Goal: Task Accomplishment & Management: Manage account settings

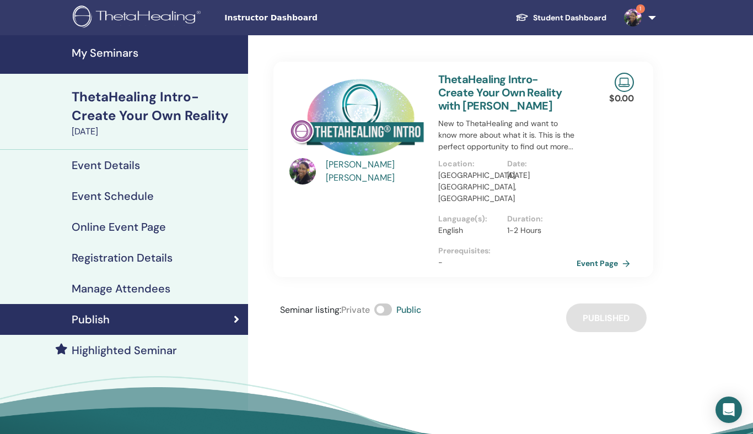
click at [136, 54] on h4 "My Seminars" at bounding box center [157, 52] width 170 height 13
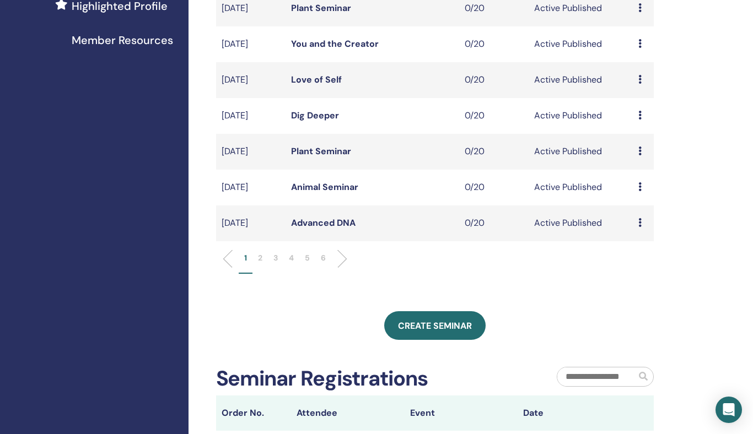
scroll to position [352, 0]
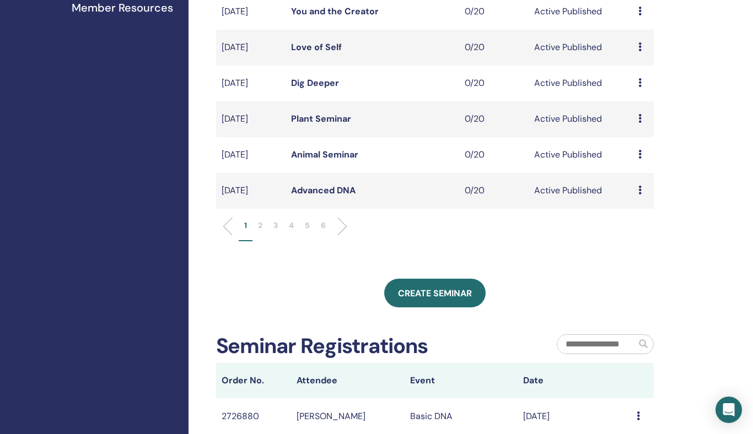
click at [257, 225] on li "2" at bounding box center [259, 230] width 15 height 21
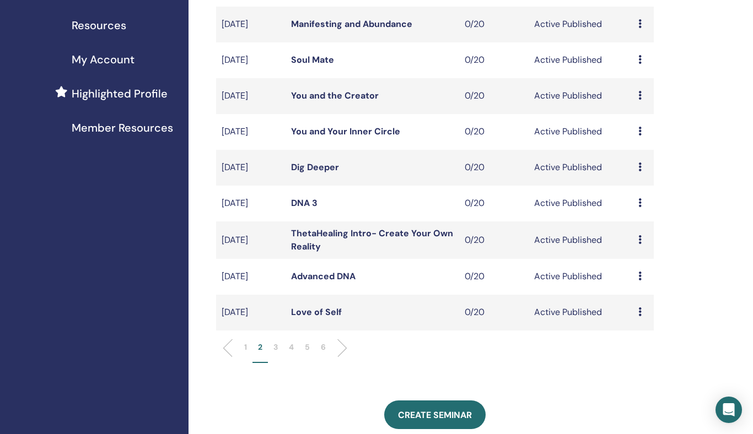
scroll to position [233, 0]
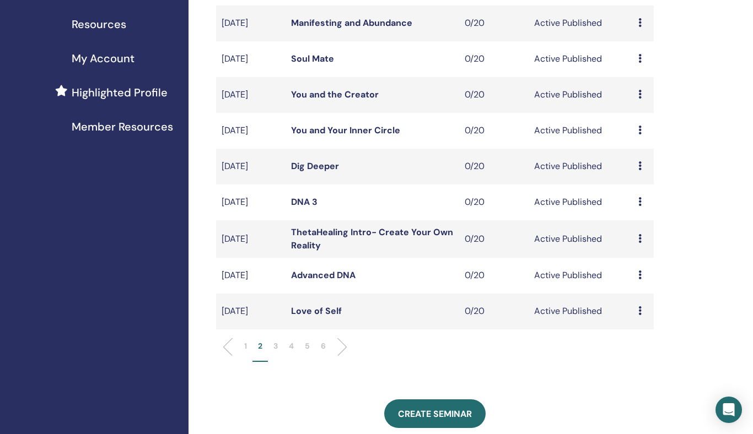
click at [275, 347] on p "3" at bounding box center [275, 347] width 4 height 12
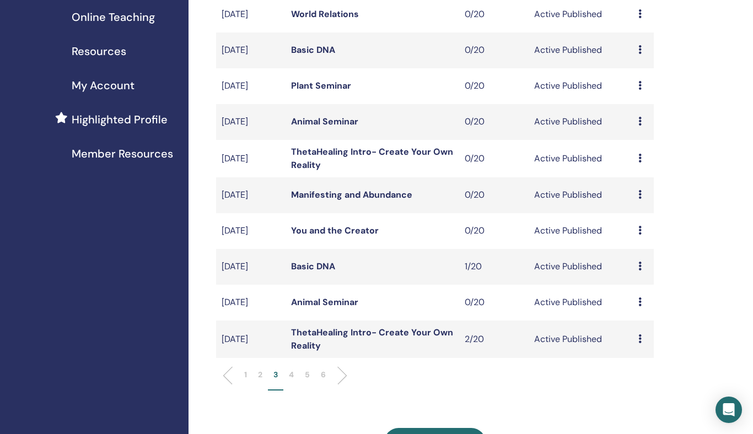
scroll to position [509, 0]
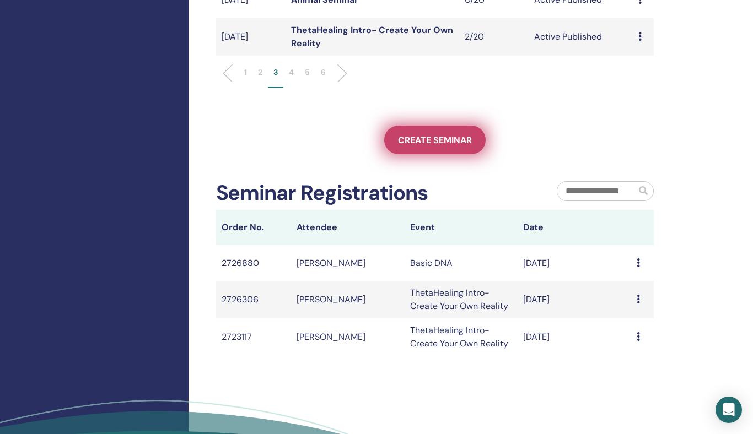
click at [429, 152] on link "Create seminar" at bounding box center [434, 140] width 101 height 29
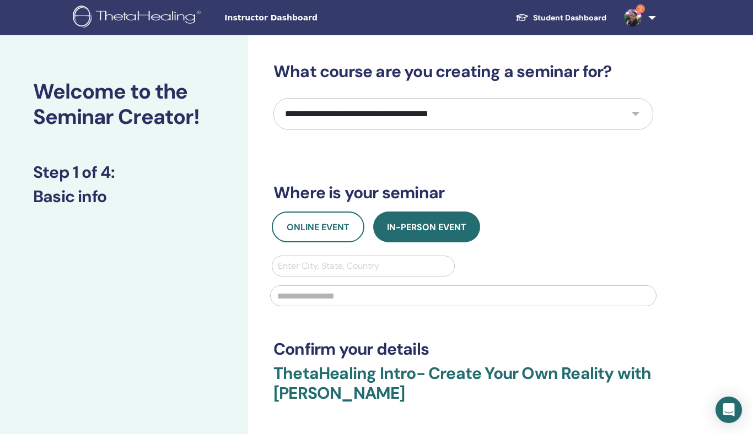
click at [610, 117] on select "**********" at bounding box center [463, 114] width 380 height 32
select select "**"
click at [273, 98] on select "**********" at bounding box center [463, 114] width 380 height 32
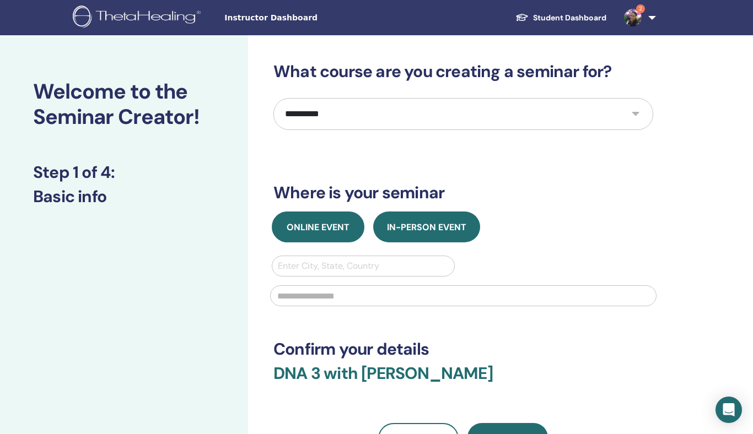
click at [331, 228] on span "Online Event" at bounding box center [318, 228] width 63 height 12
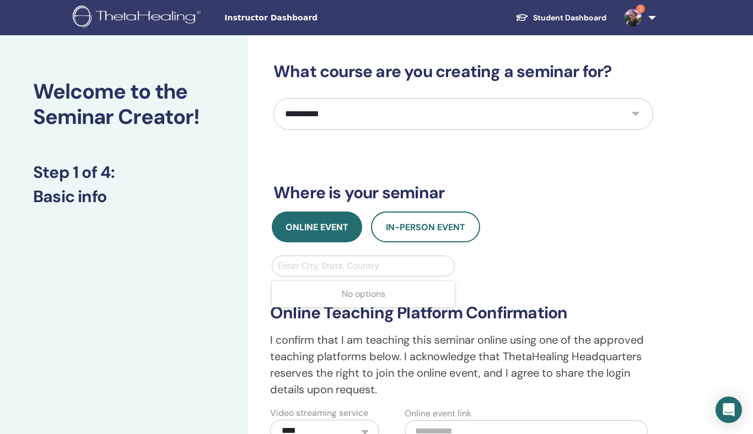
click at [313, 261] on div at bounding box center [363, 266] width 171 height 15
type input "*****"
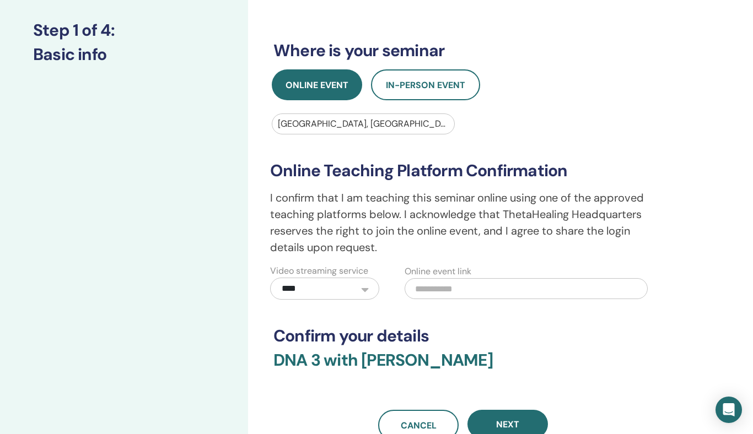
scroll to position [160, 0]
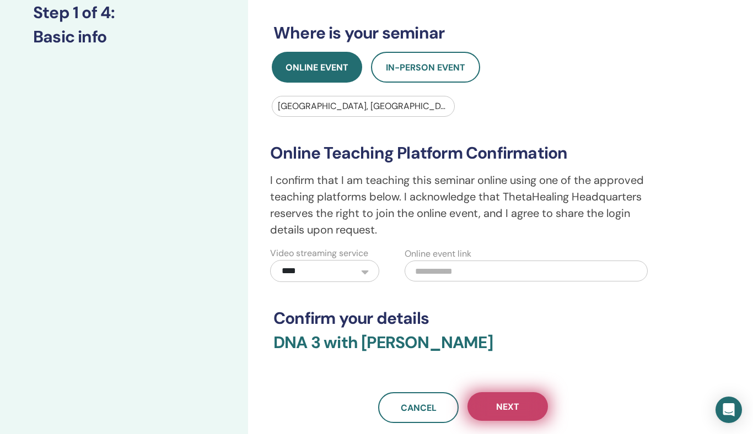
click at [513, 397] on button "Next" at bounding box center [507, 406] width 80 height 29
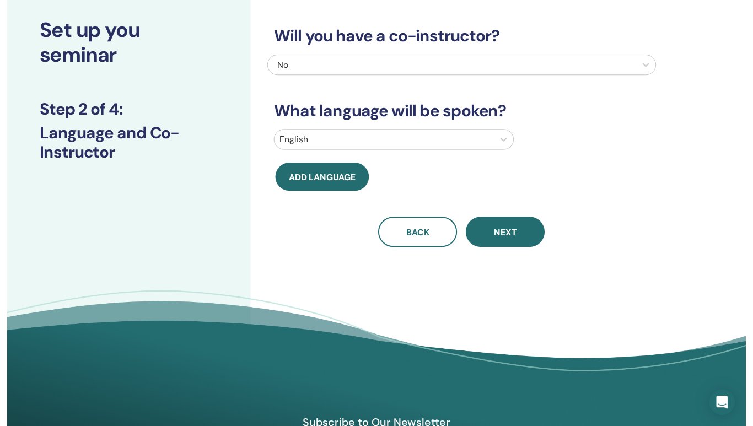
scroll to position [0, 0]
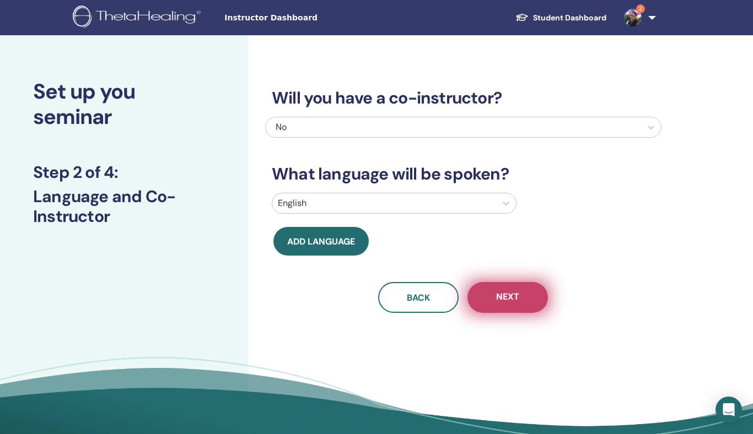
click at [498, 291] on span "Next" at bounding box center [507, 298] width 23 height 14
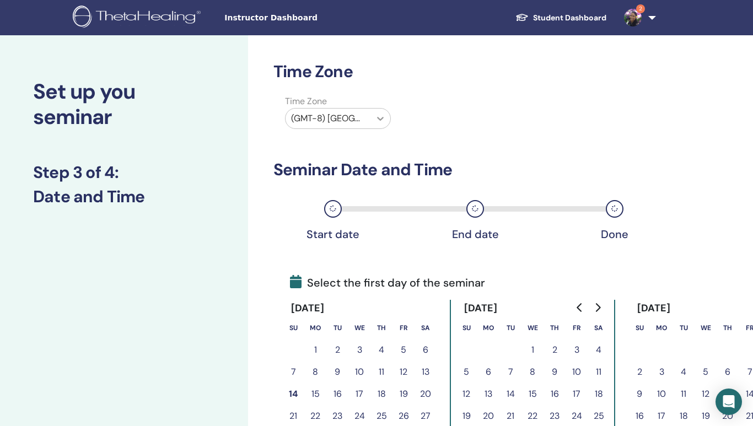
click at [373, 123] on div at bounding box center [380, 119] width 20 height 20
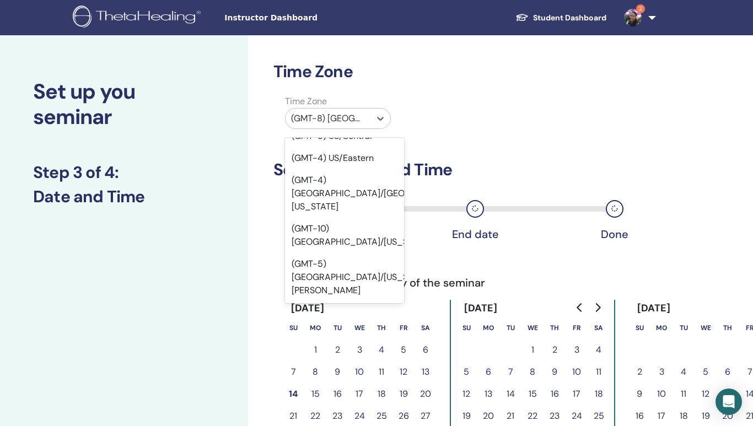
scroll to position [141, 0]
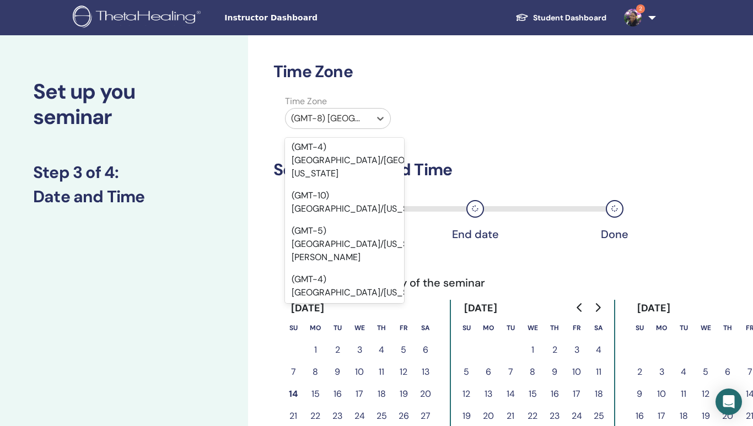
click at [352, 339] on div "(GMT-7) US/Pacific" at bounding box center [344, 356] width 119 height 35
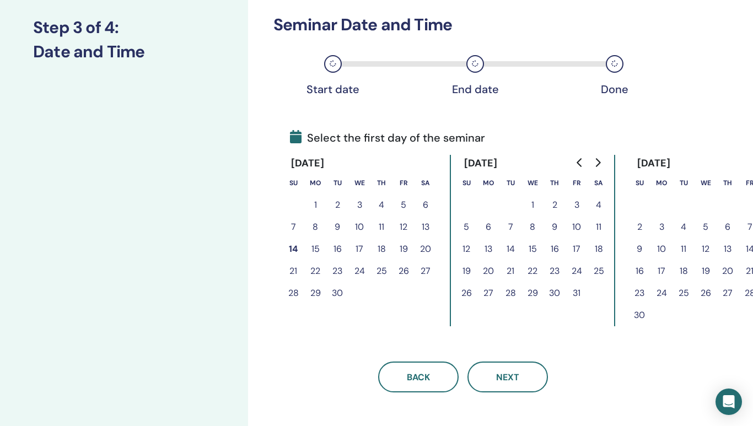
scroll to position [207, 0]
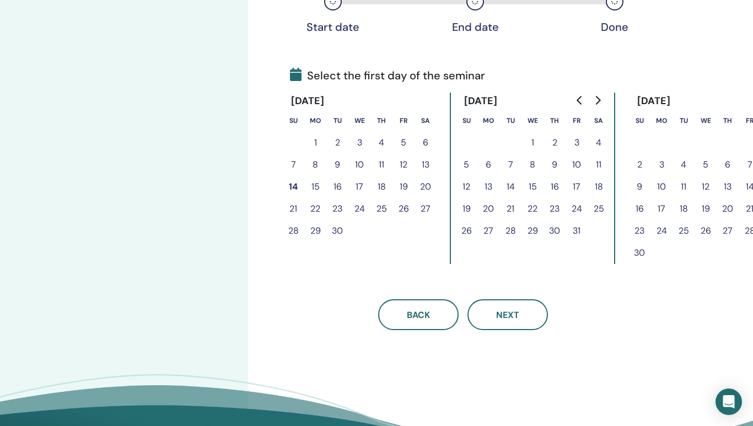
click at [488, 208] on button "20" at bounding box center [488, 209] width 22 height 22
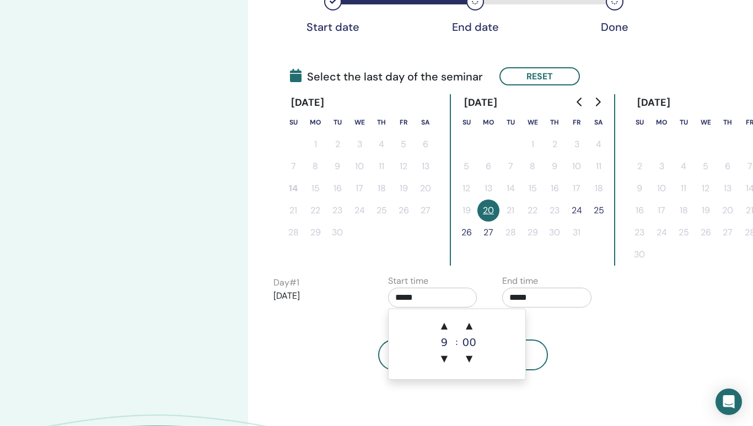
click at [447, 295] on input "*****" at bounding box center [432, 298] width 89 height 20
click at [551, 304] on input "*****" at bounding box center [546, 298] width 89 height 20
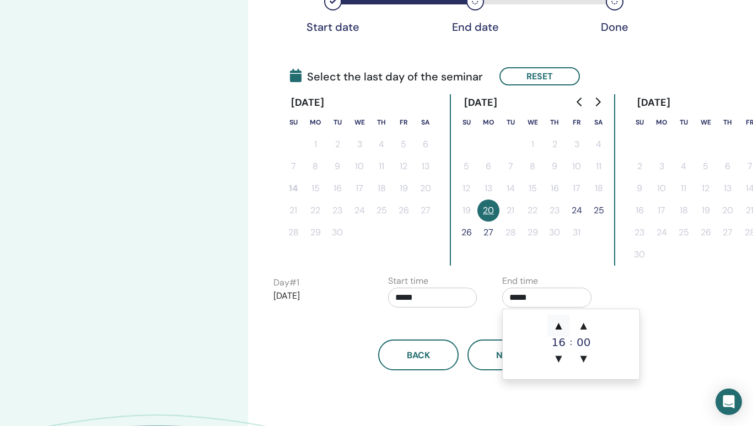
click at [560, 324] on span "▲" at bounding box center [558, 326] width 22 height 22
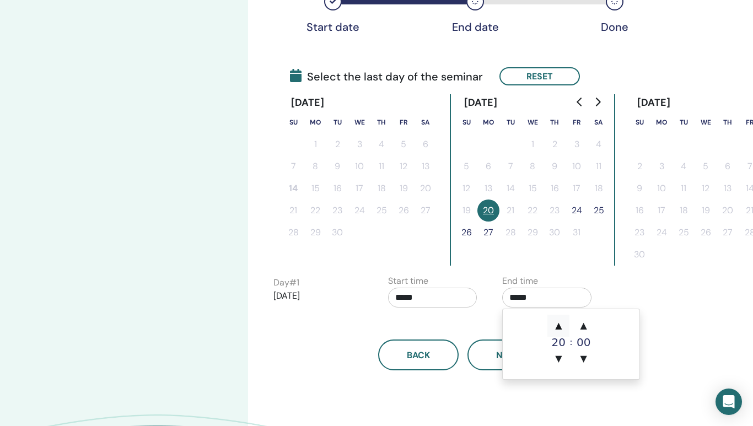
click at [560, 324] on span "▲" at bounding box center [558, 326] width 22 height 22
type input "*****"
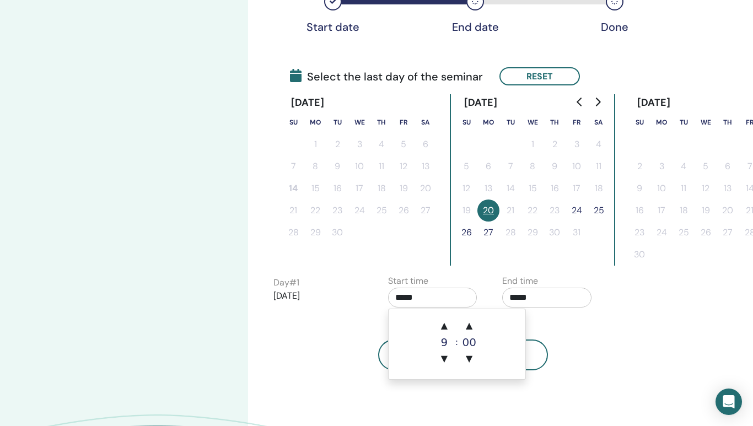
click at [430, 294] on input "*****" at bounding box center [432, 298] width 89 height 20
click at [446, 319] on span "▲" at bounding box center [444, 326] width 22 height 22
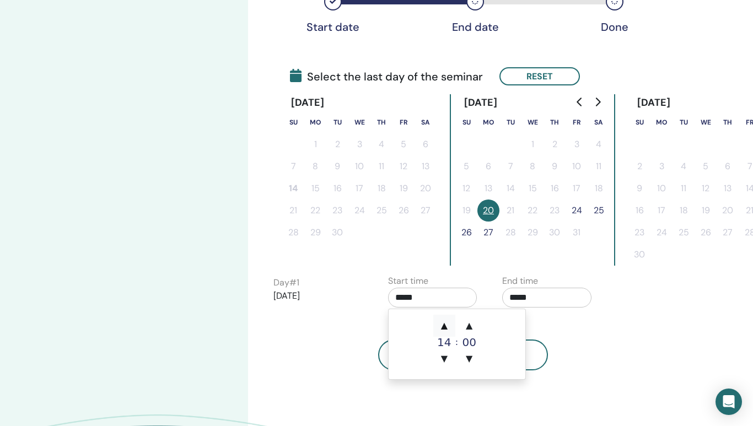
click at [446, 319] on span "▲" at bounding box center [444, 326] width 22 height 22
type input "*****"
click at [608, 350] on div "Back Next" at bounding box center [463, 355] width 396 height 31
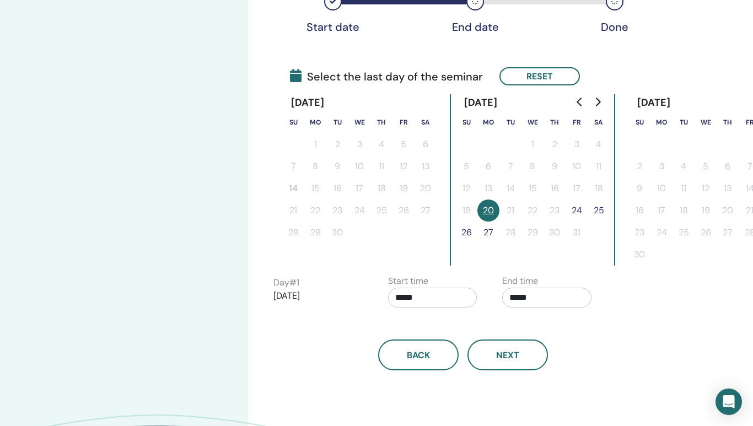
click at [574, 211] on button "24" at bounding box center [577, 211] width 22 height 22
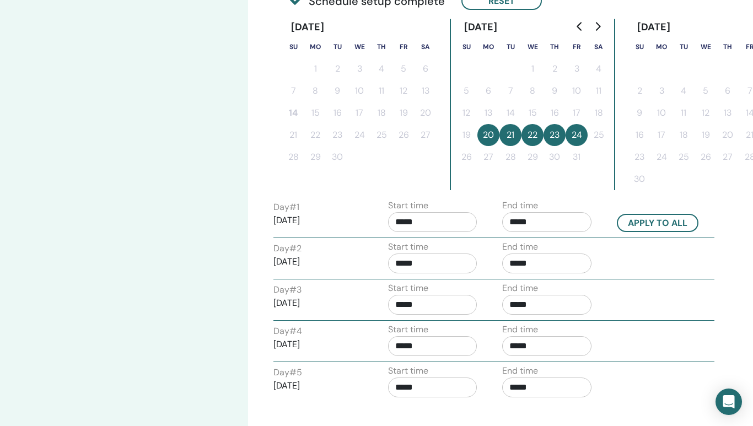
scroll to position [284, 0]
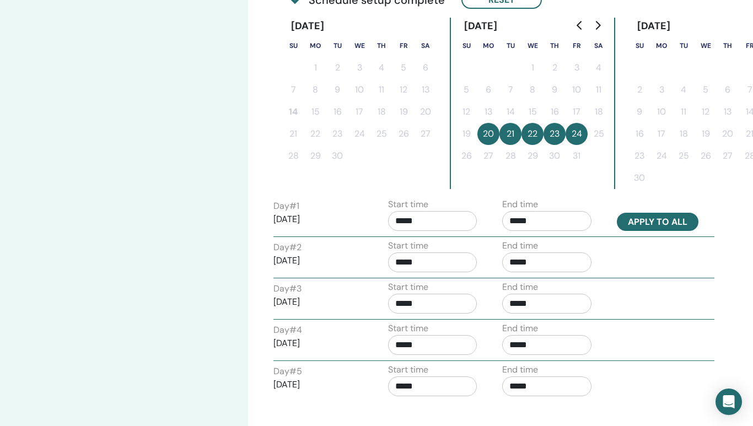
click at [668, 220] on button "Apply to all" at bounding box center [658, 222] width 82 height 18
type input "*****"
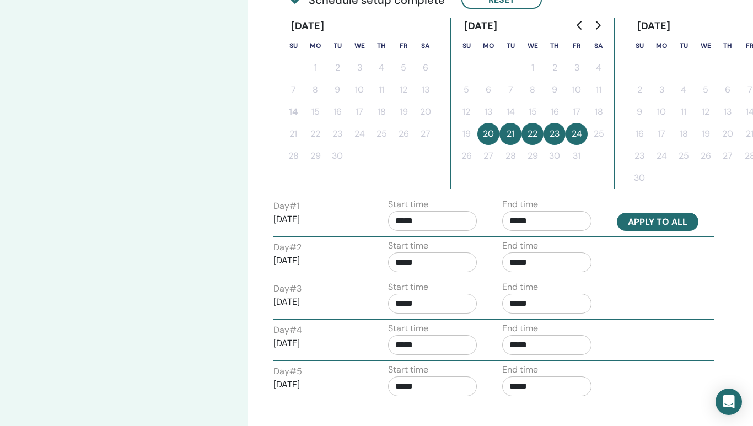
type input "*****"
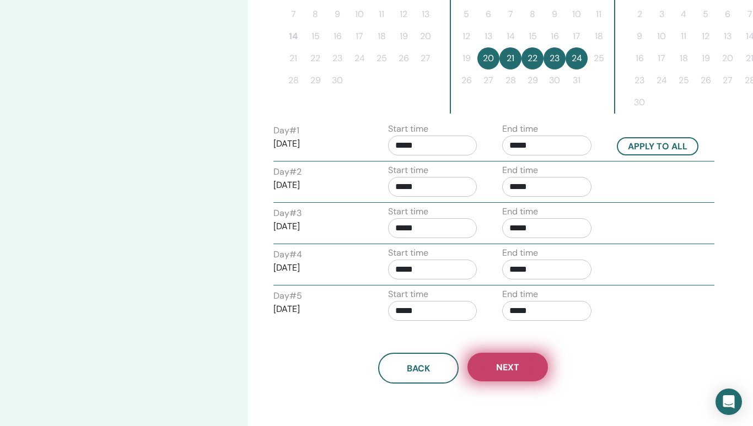
click at [514, 372] on span "Next" at bounding box center [507, 368] width 23 height 12
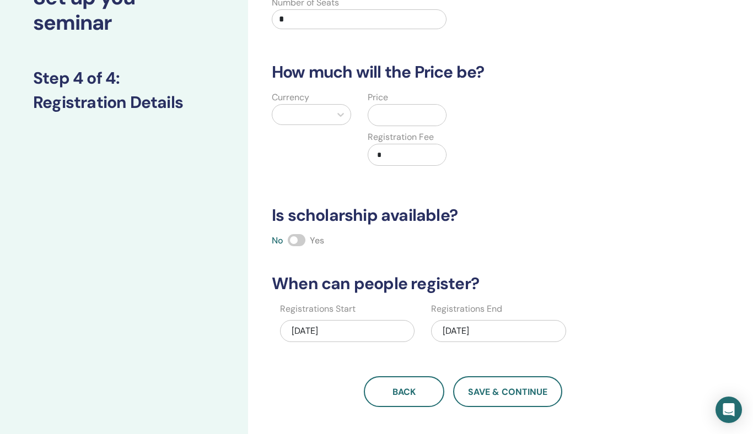
scroll to position [0, 0]
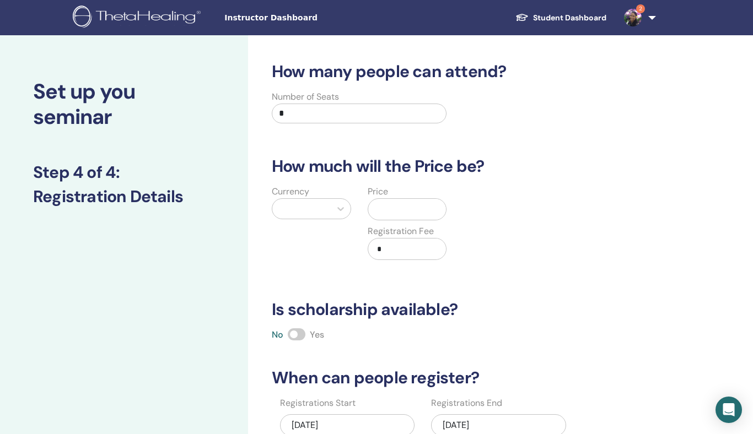
drag, startPoint x: 295, startPoint y: 109, endPoint x: 245, endPoint y: 117, distance: 50.9
click at [245, 117] on div "Set up you seminar Step 4 of 4 : Registration Details How many people can atten…" at bounding box center [376, 345] width 753 height 621
type input "**"
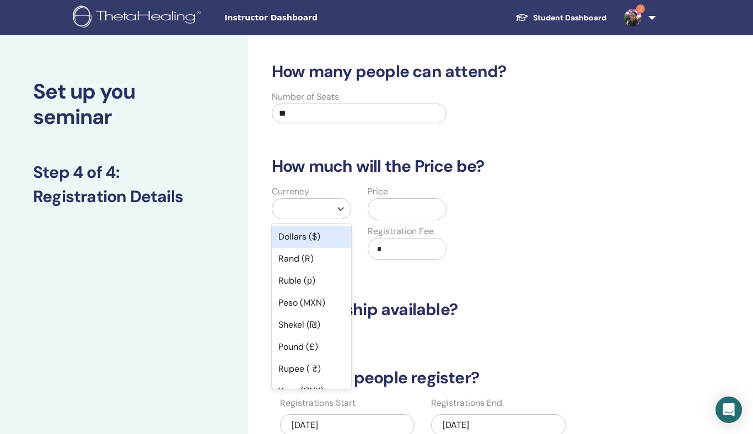
click at [327, 211] on div at bounding box center [301, 209] width 58 height 20
click at [327, 238] on div "Dollars ($)" at bounding box center [311, 237] width 79 height 22
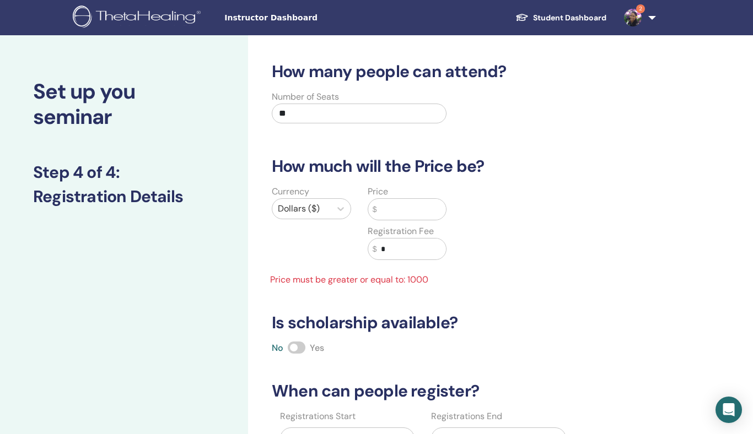
click at [405, 214] on input "text" at bounding box center [410, 209] width 69 height 21
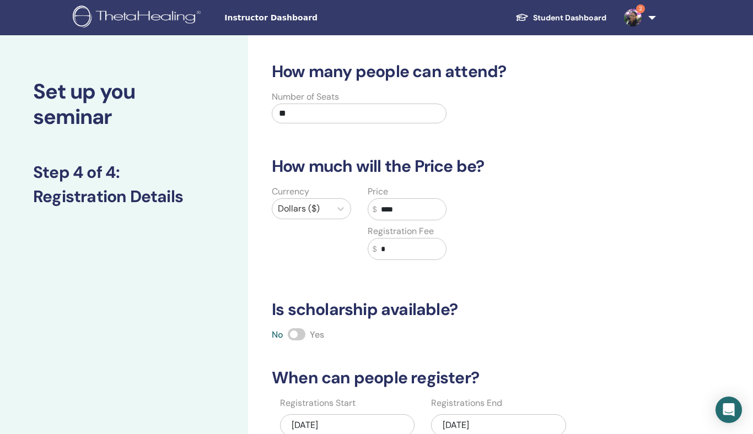
type input "****"
drag, startPoint x: 387, startPoint y: 246, endPoint x: 359, endPoint y: 249, distance: 28.7
click at [359, 249] on div "Price $ **** Registration Fee $ *" at bounding box center [407, 229] width 96 height 88
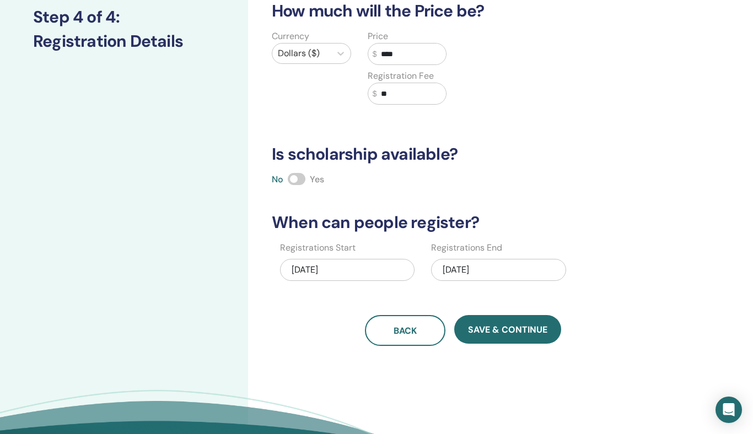
scroll to position [164, 0]
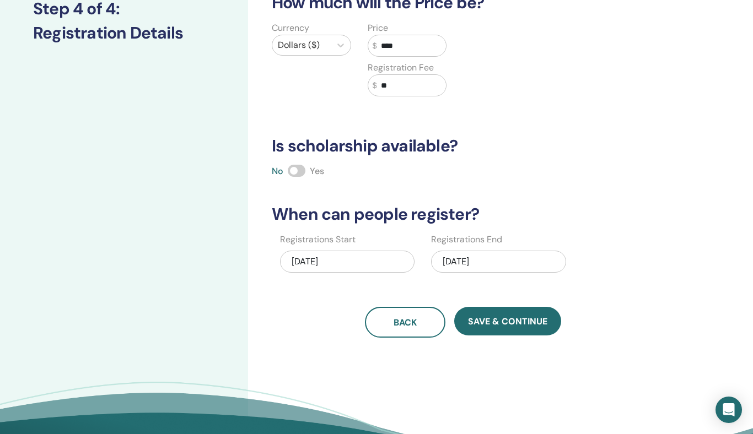
type input "**"
click at [303, 174] on span at bounding box center [297, 171] width 18 height 12
click at [293, 171] on span at bounding box center [297, 171] width 18 height 12
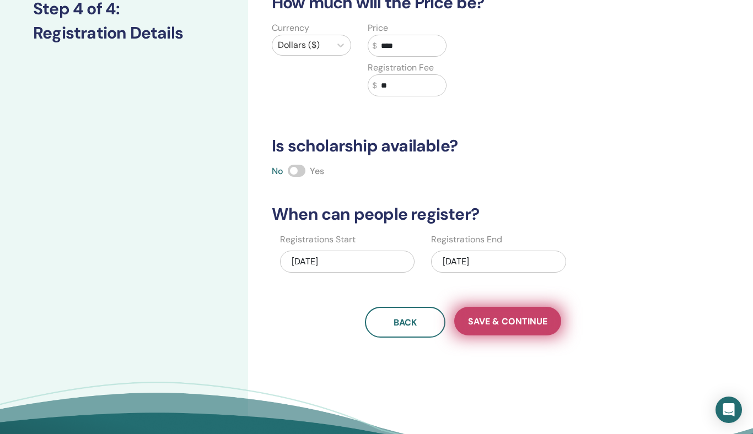
click at [523, 326] on span "Save & Continue" at bounding box center [507, 322] width 79 height 12
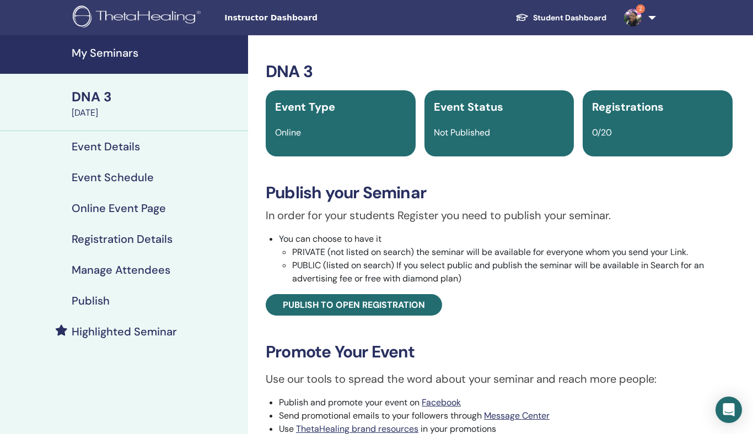
click at [107, 299] on h4 "Publish" at bounding box center [91, 300] width 38 height 13
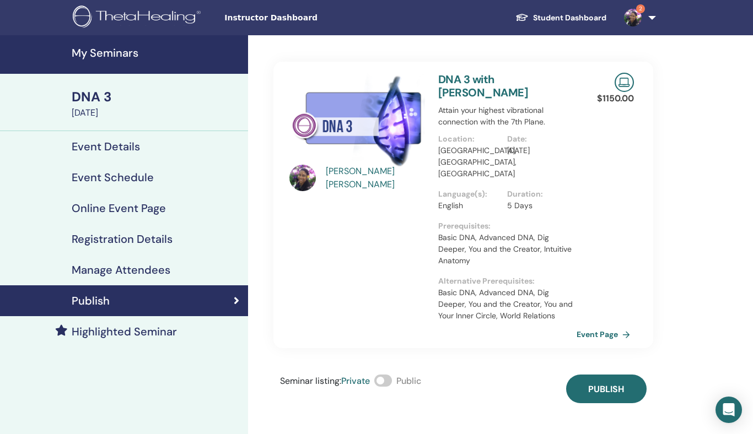
click at [390, 349] on div "Sharon Wilson DNA 3 with Sharon Wilson Attain your highest vibrational connecti…" at bounding box center [463, 219] width 380 height 368
click at [378, 375] on label at bounding box center [383, 381] width 18 height 12
click at [568, 376] on div "Seminar listing : Private Public Publish" at bounding box center [463, 389] width 380 height 29
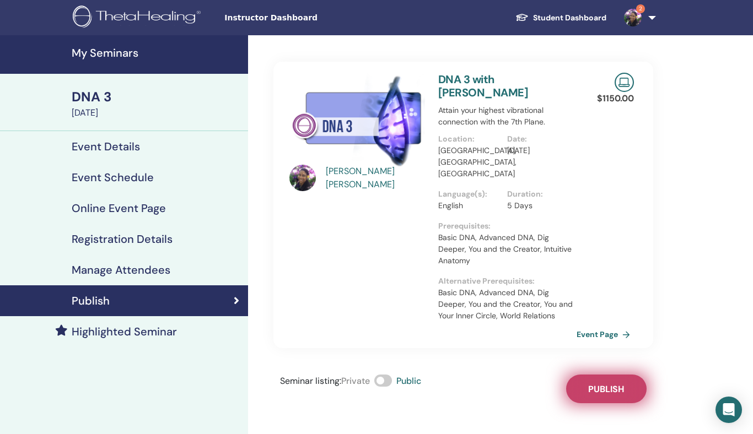
click at [584, 375] on button "Publish" at bounding box center [606, 389] width 80 height 29
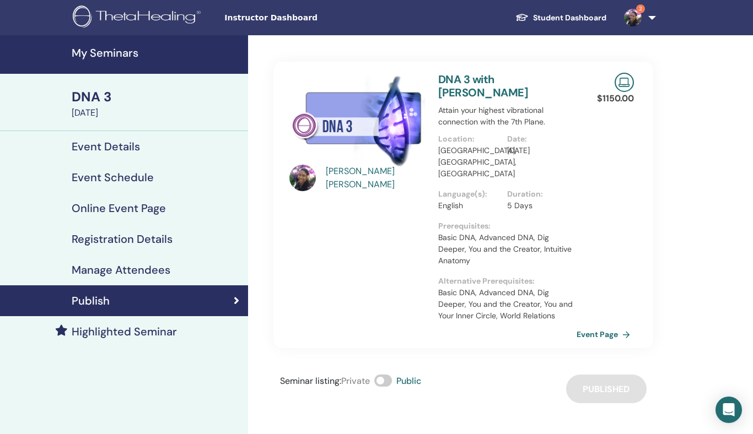
click at [103, 54] on h4 "My Seminars" at bounding box center [157, 52] width 170 height 13
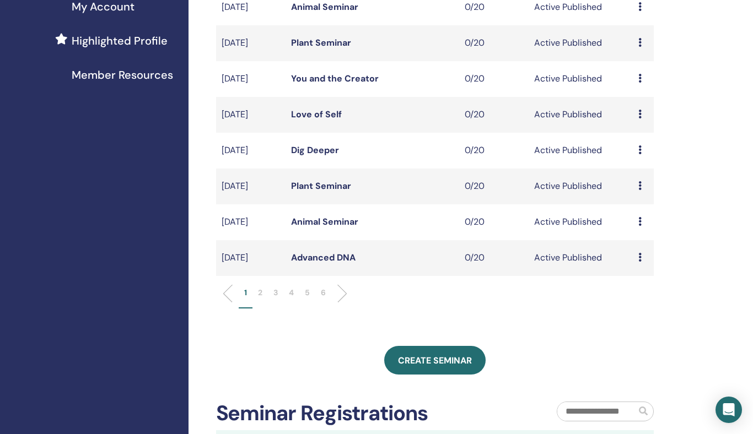
scroll to position [287, 0]
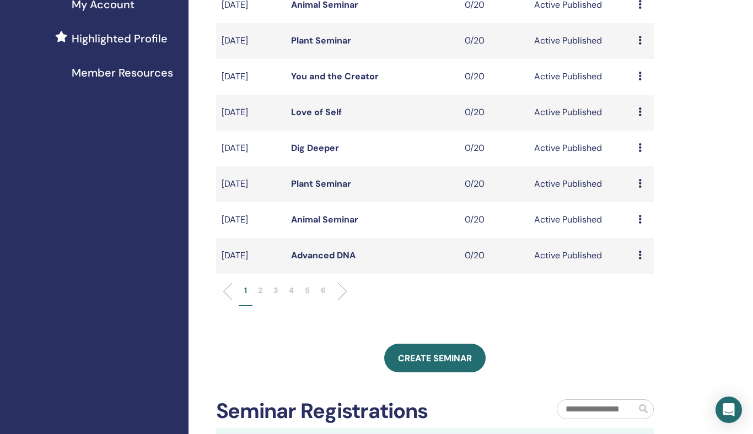
click at [259, 288] on p "2" at bounding box center [260, 291] width 4 height 12
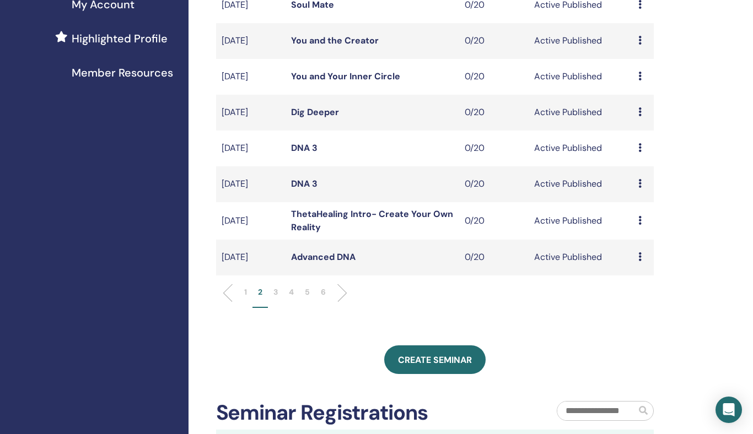
click at [639, 183] on icon at bounding box center [639, 183] width 3 height 9
click at [627, 203] on link "Edit" at bounding box center [626, 209] width 16 height 12
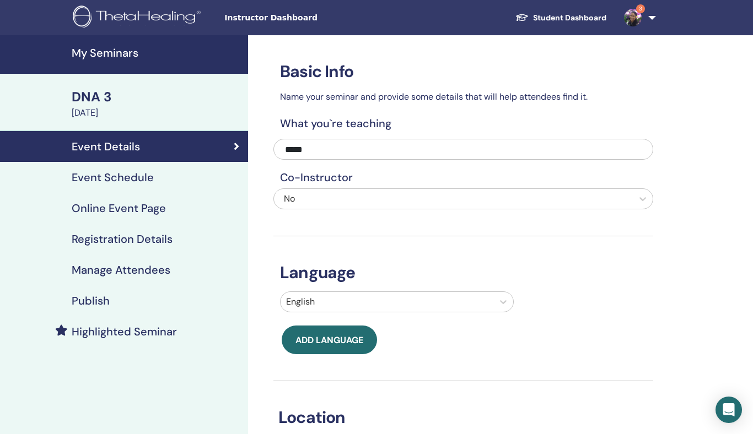
scroll to position [2, 0]
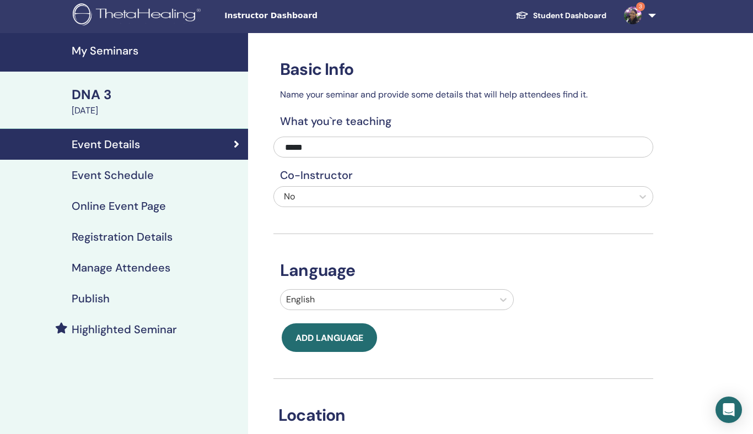
click at [114, 240] on h4 "Registration Details" at bounding box center [122, 236] width 101 height 13
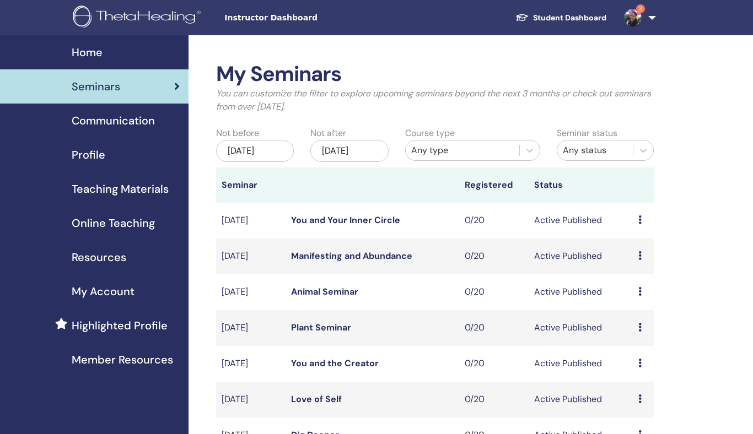
scroll to position [286, 0]
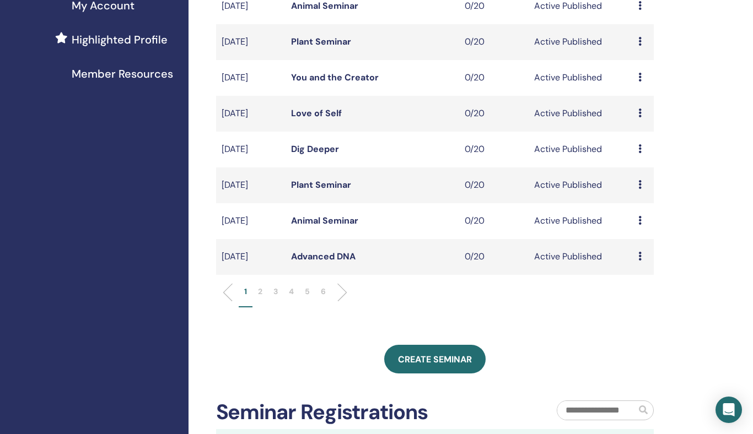
click at [262, 292] on p "2" at bounding box center [260, 292] width 4 height 12
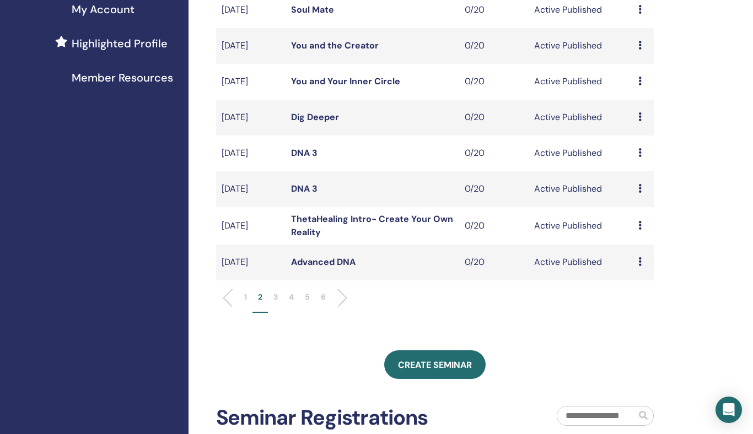
scroll to position [282, 0]
click at [642, 154] on div "Preview Edit Attendees Cancel" at bounding box center [643, 153] width 10 height 13
click at [634, 165] on link "Preview" at bounding box center [636, 163] width 31 height 12
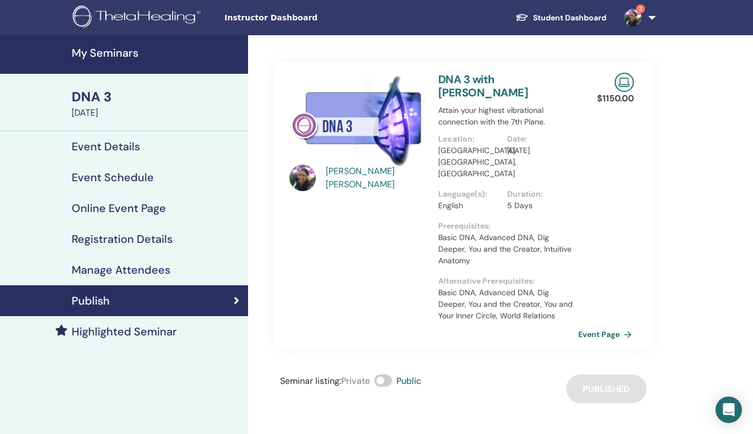
click at [612, 326] on link "Event Page" at bounding box center [607, 334] width 58 height 17
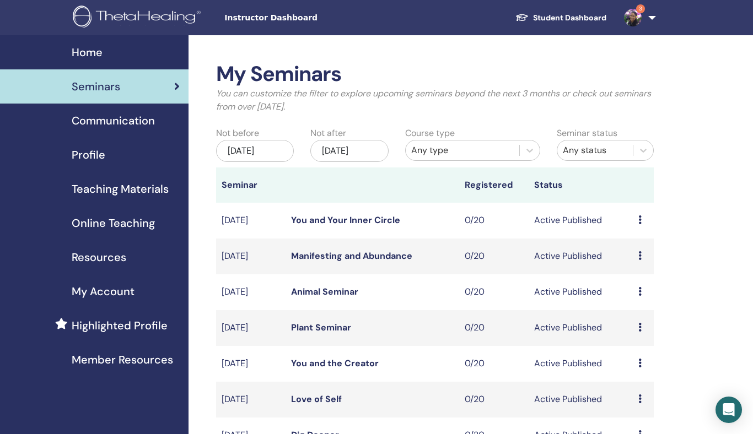
scroll to position [282, 0]
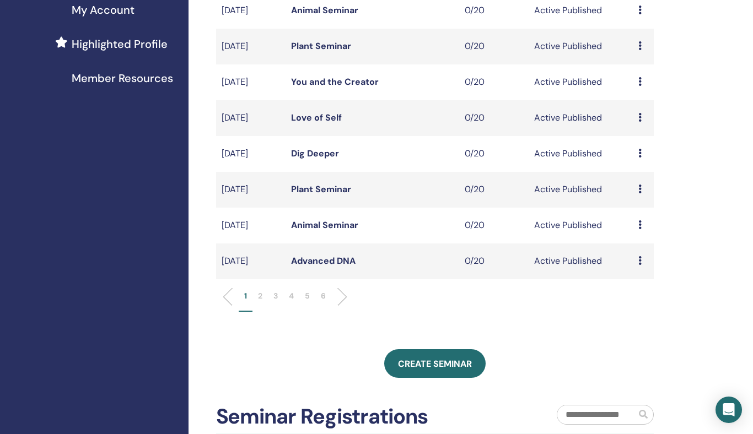
click at [256, 297] on li "2" at bounding box center [259, 300] width 15 height 21
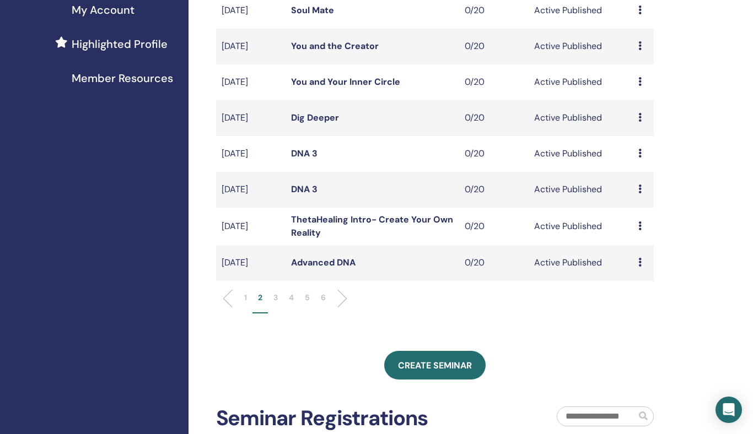
click at [639, 153] on icon at bounding box center [639, 153] width 3 height 9
click at [636, 162] on link "Preview" at bounding box center [634, 161] width 31 height 12
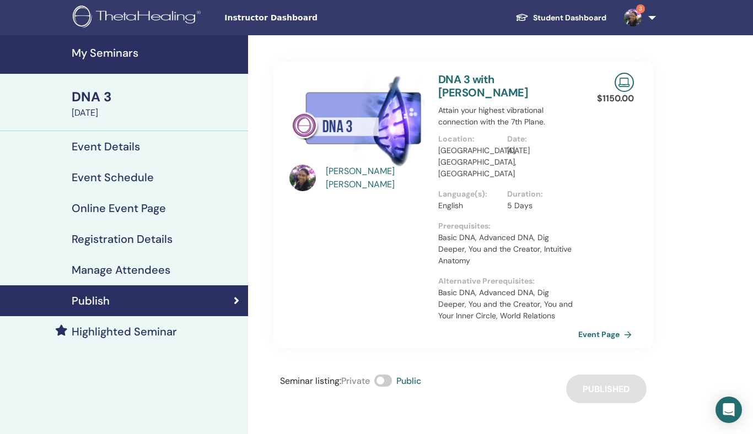
click at [594, 326] on link "Event Page" at bounding box center [607, 334] width 58 height 17
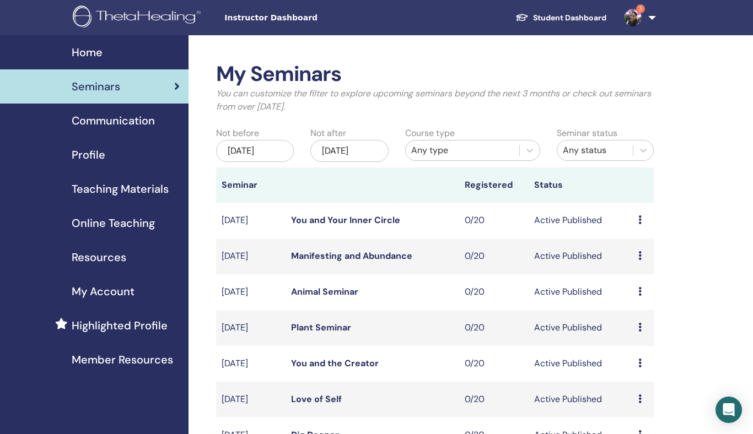
scroll to position [282, 0]
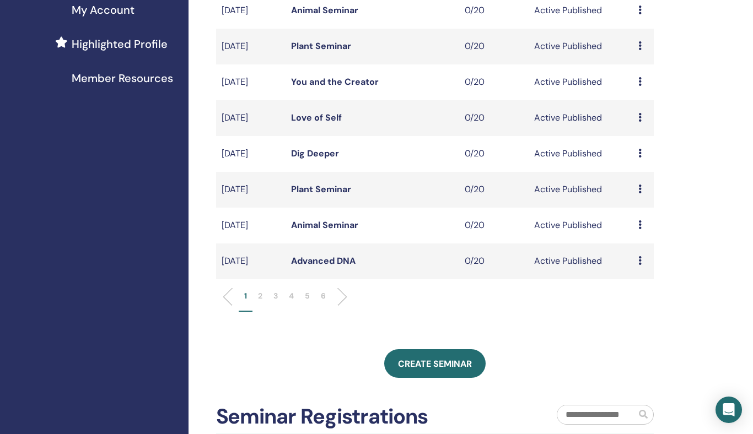
click at [260, 297] on p "2" at bounding box center [260, 296] width 4 height 12
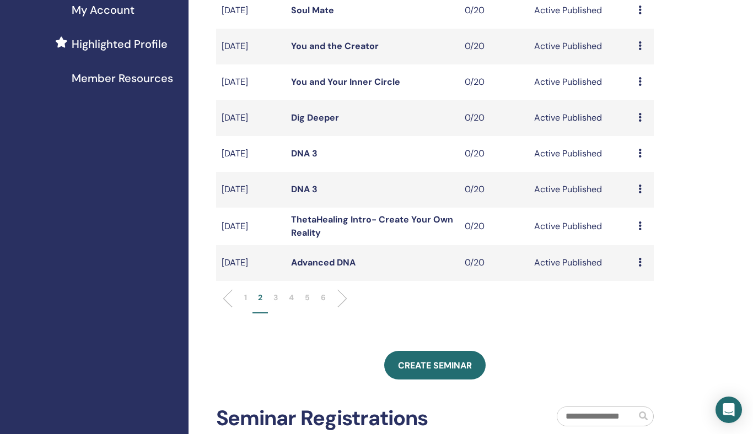
click at [639, 153] on icon at bounding box center [639, 153] width 3 height 9
click at [625, 211] on p "Cancel" at bounding box center [639, 211] width 42 height 13
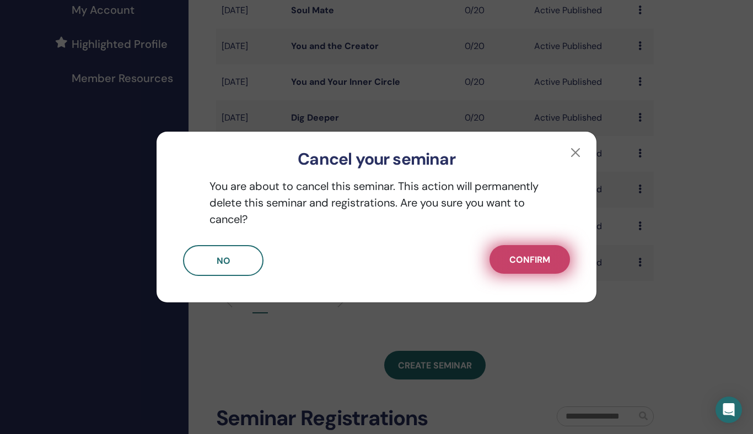
click at [547, 252] on button "Confirm" at bounding box center [529, 259] width 80 height 29
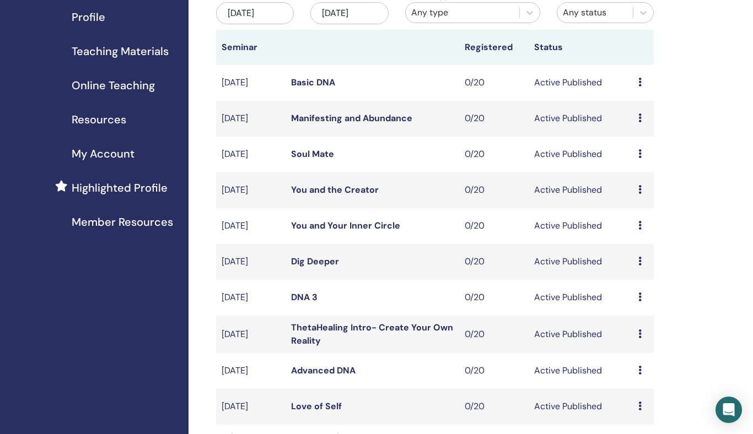
scroll to position [136, 0]
